Goal: Task Accomplishment & Management: Manage account settings

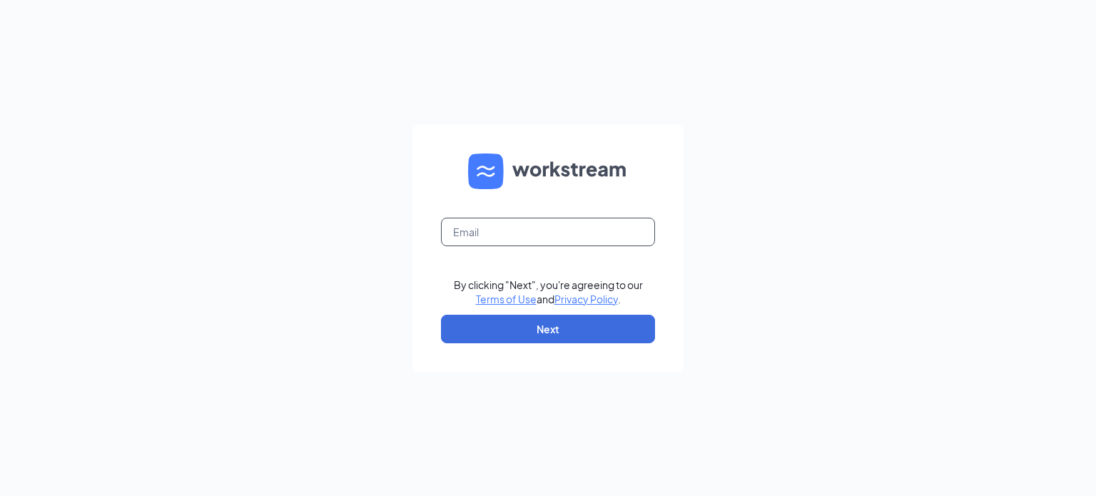
click at [510, 237] on input "text" at bounding box center [548, 232] width 214 height 29
type input "[EMAIL_ADDRESS][DOMAIN_NAME]"
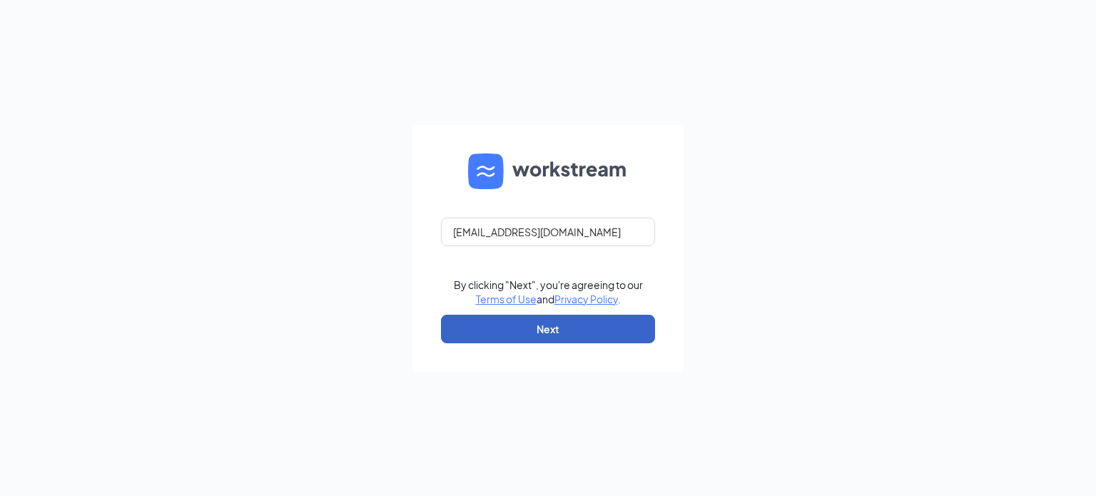
click at [565, 335] on button "Next" at bounding box center [548, 329] width 214 height 29
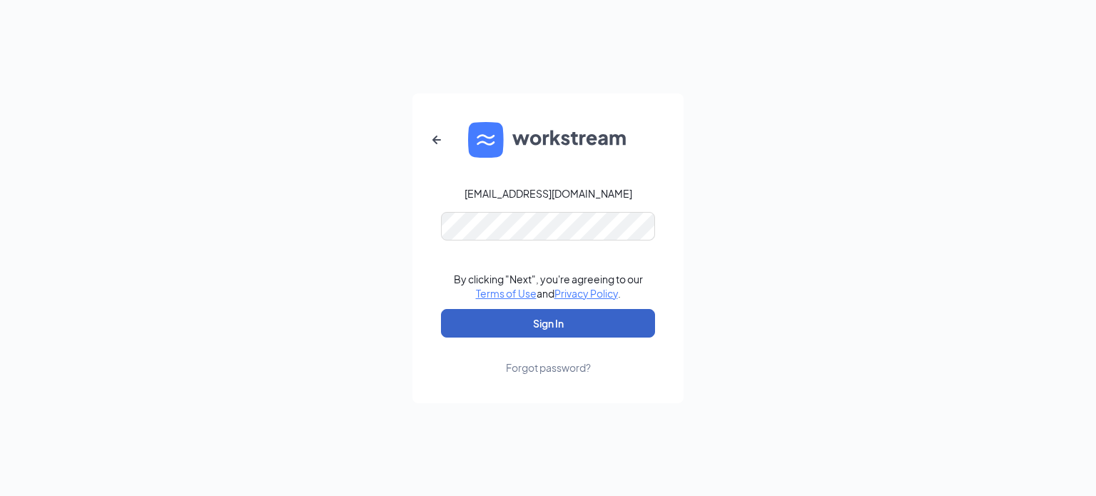
click at [565, 325] on button "Sign In" at bounding box center [548, 323] width 214 height 29
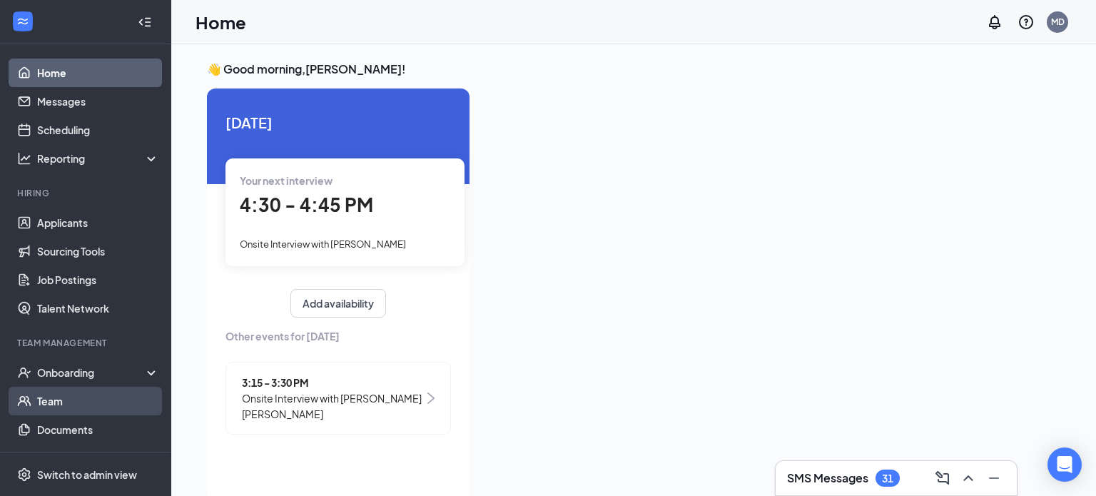
click at [61, 400] on link "Team" at bounding box center [98, 401] width 122 height 29
